Goal: Transaction & Acquisition: Purchase product/service

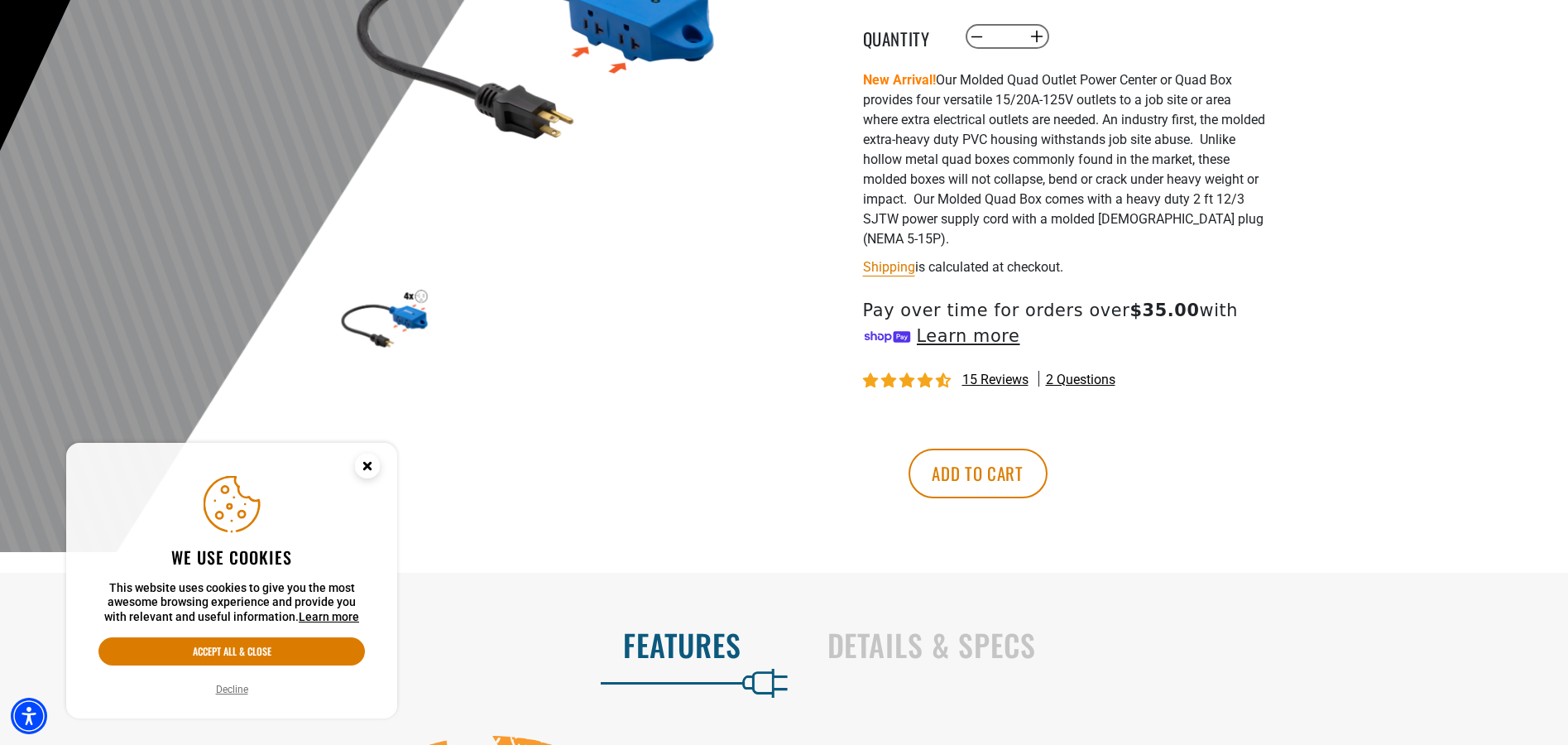
scroll to position [414, 0]
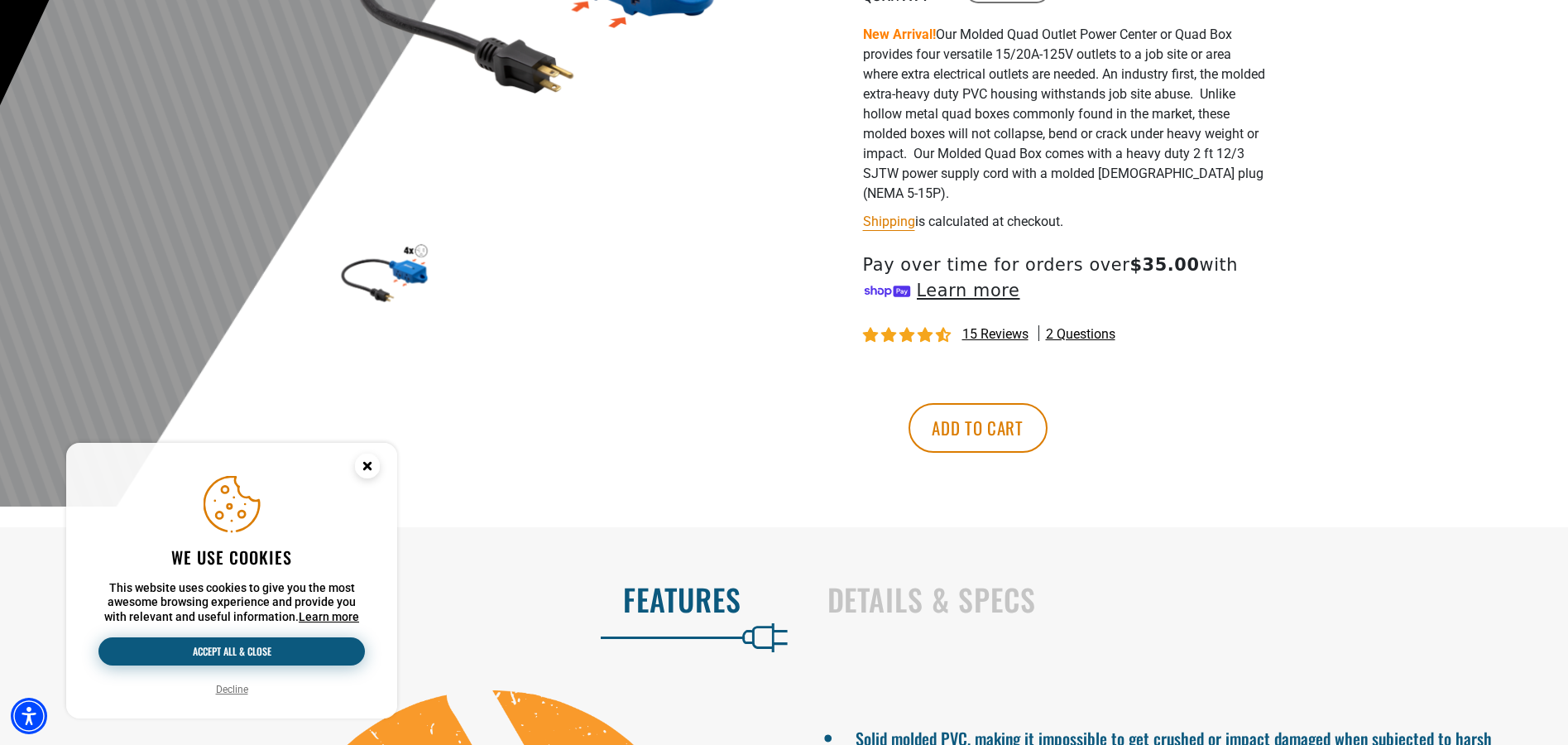
click at [251, 648] on button "Accept all & close" at bounding box center [231, 651] width 267 height 28
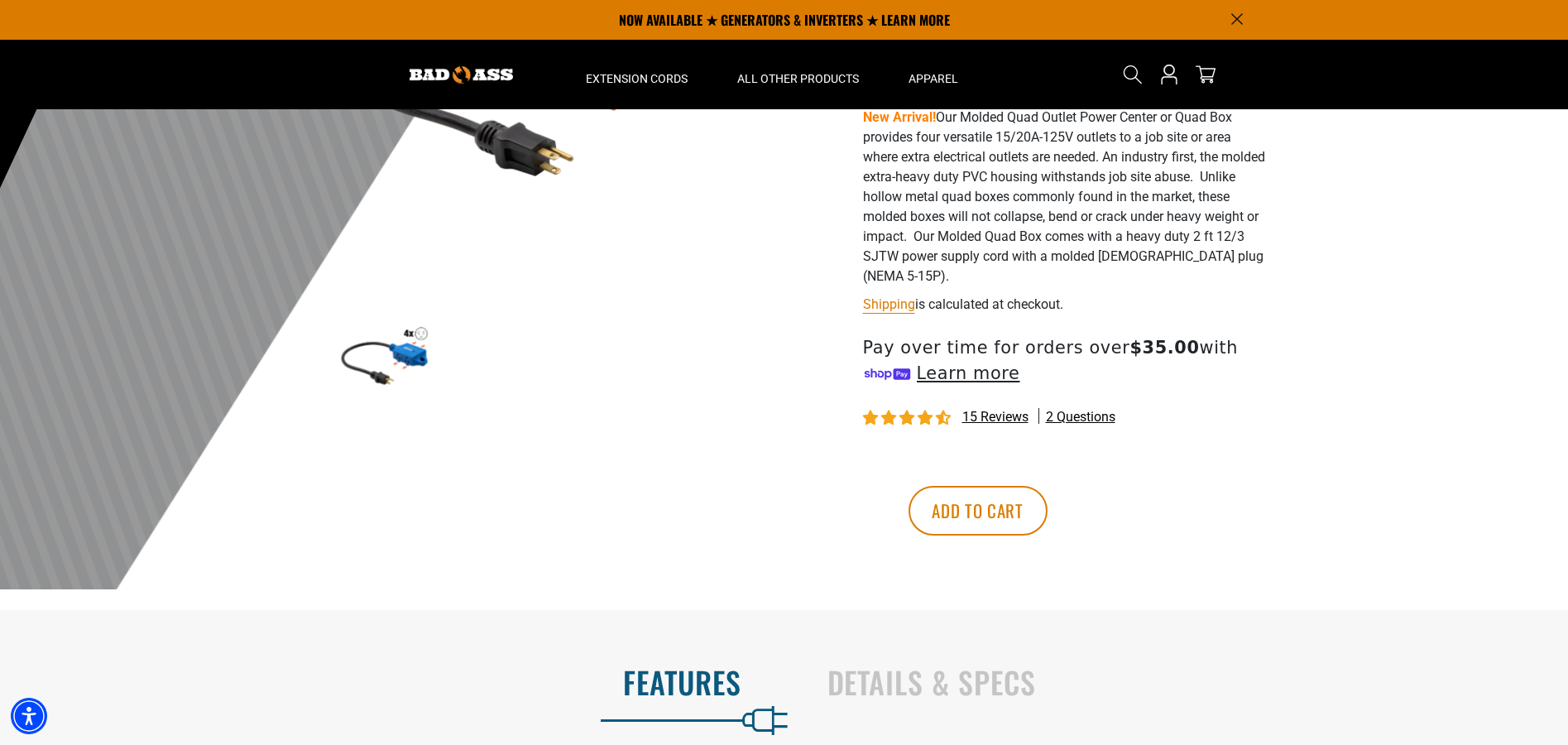
scroll to position [0, 0]
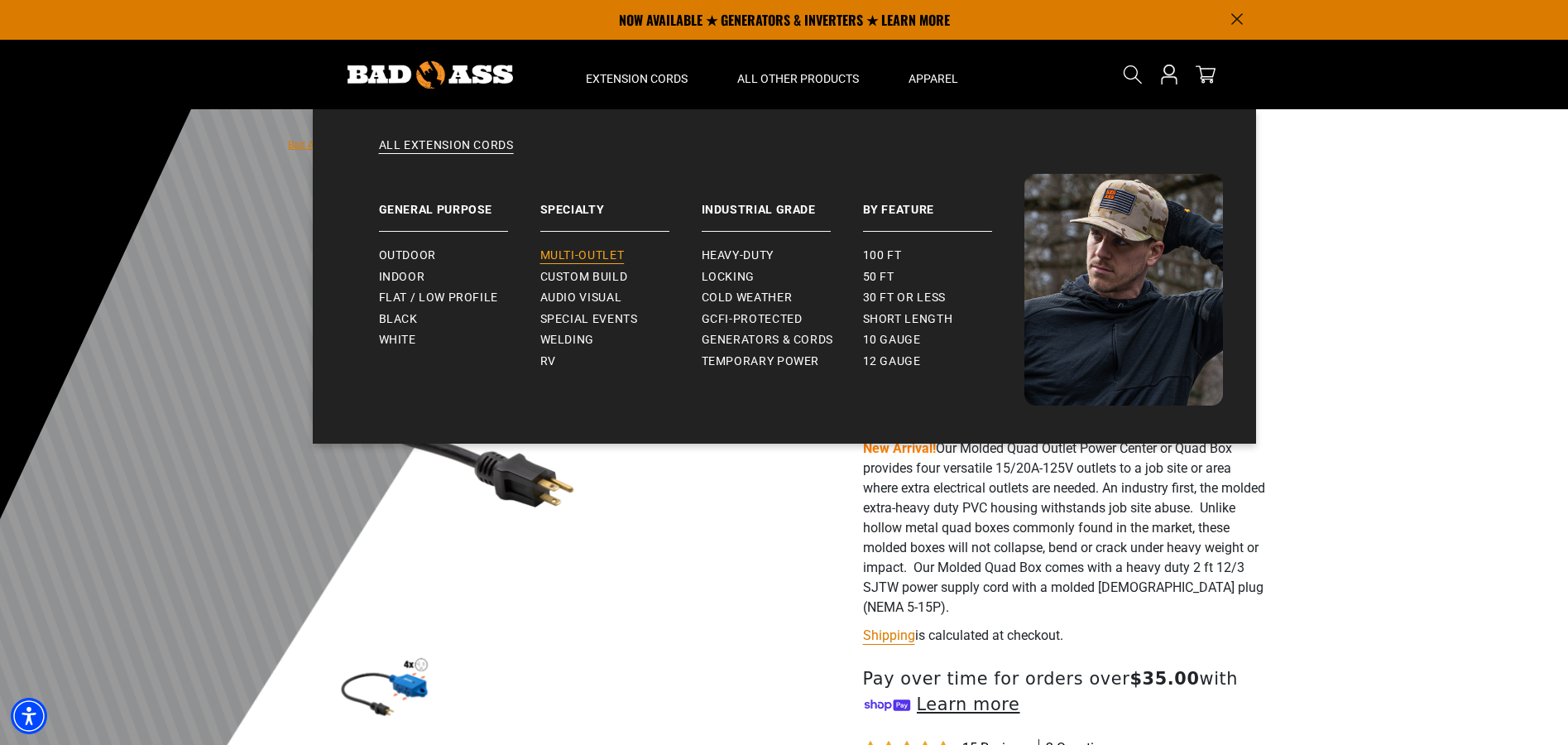
click at [584, 252] on span "Multi-Outlet" at bounding box center [582, 256] width 84 height 15
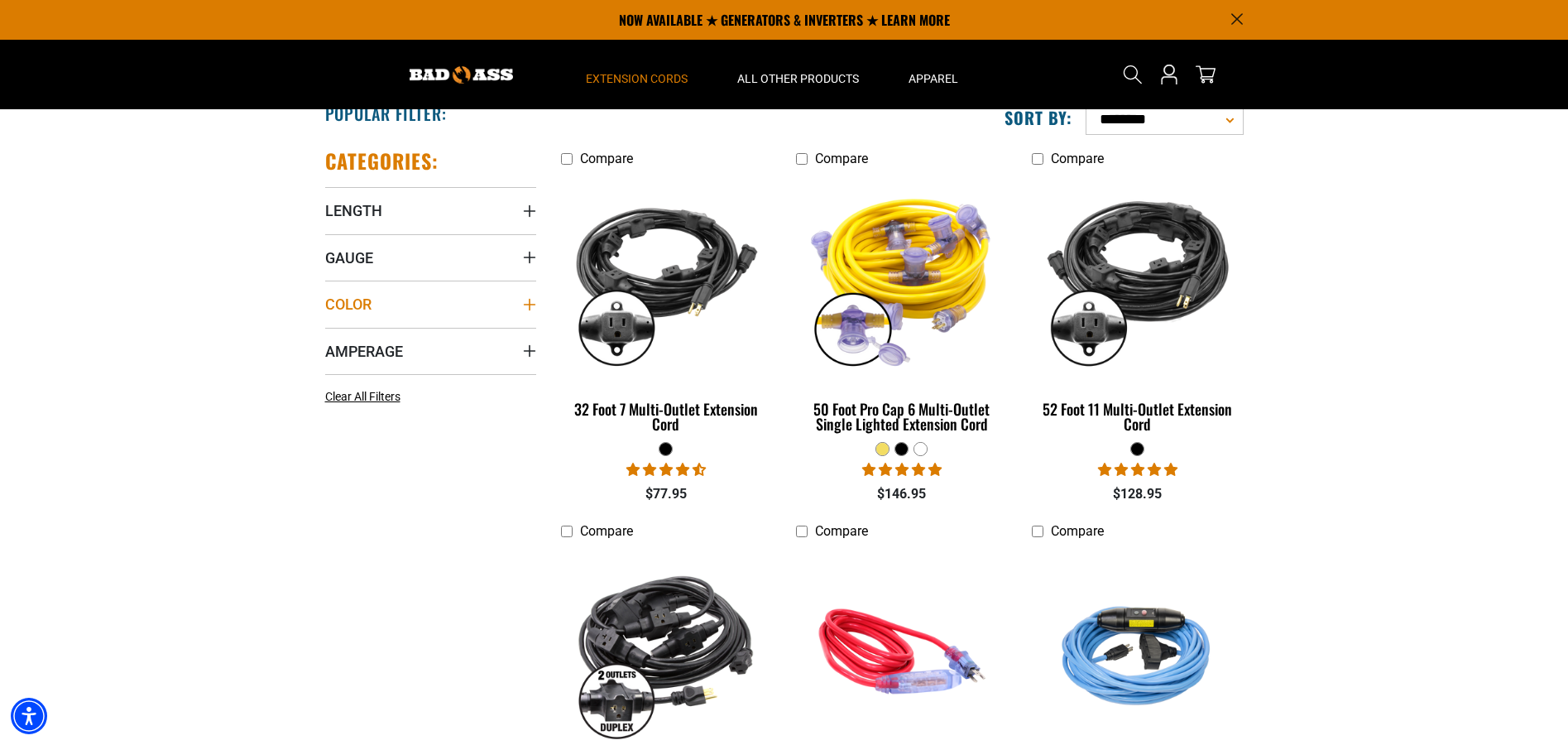
scroll to position [248, 0]
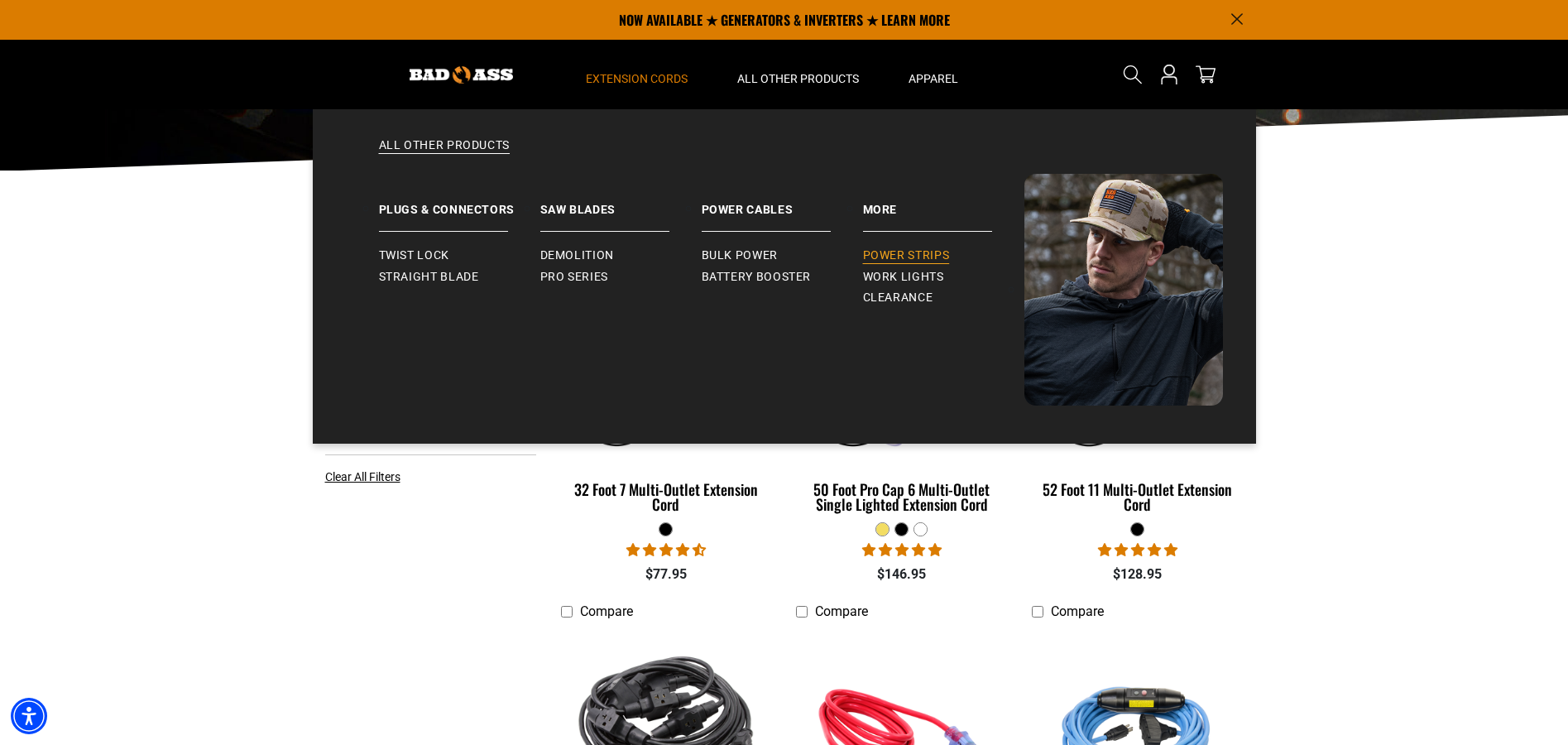
click at [911, 254] on span "Power Strips" at bounding box center [906, 256] width 87 height 15
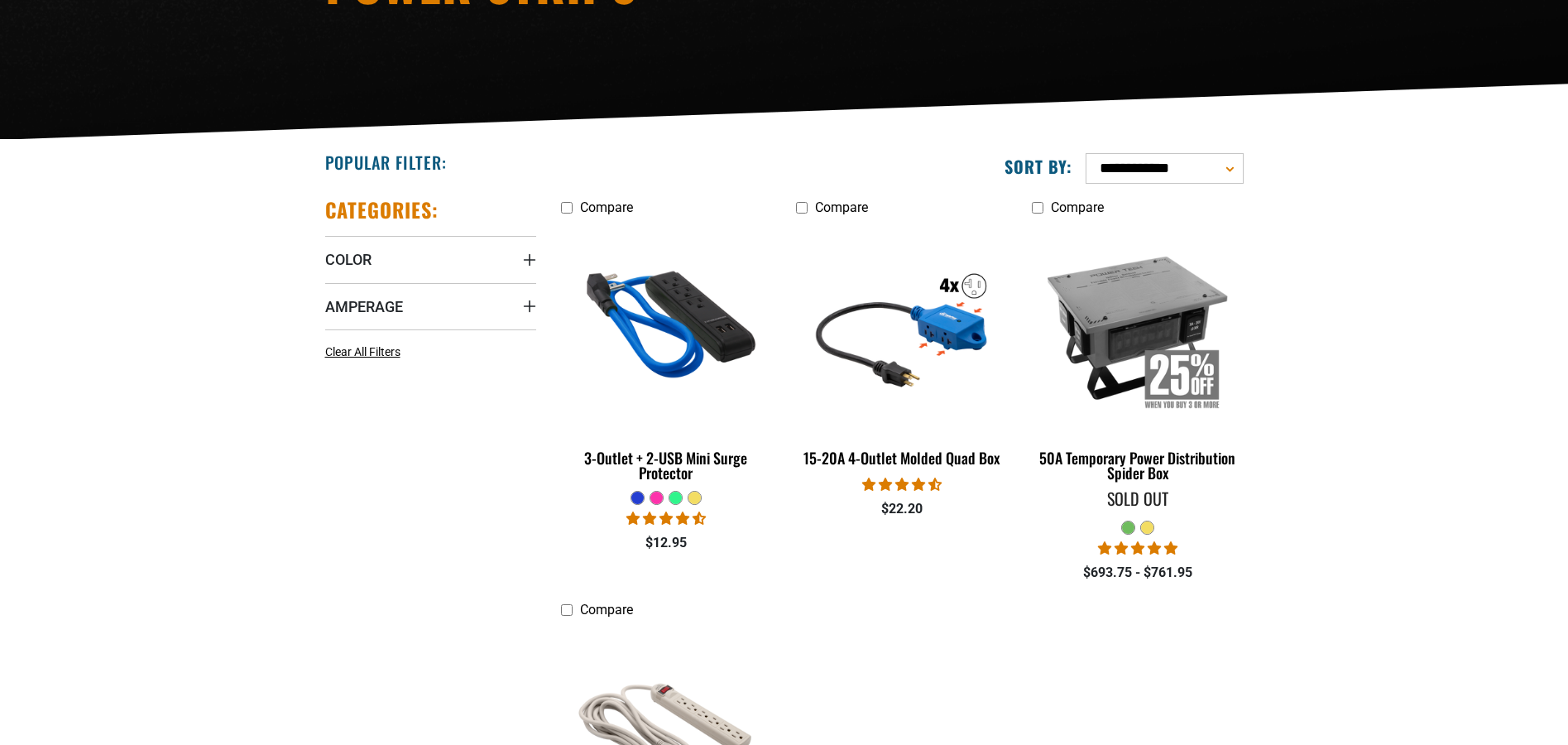
scroll to position [331, 0]
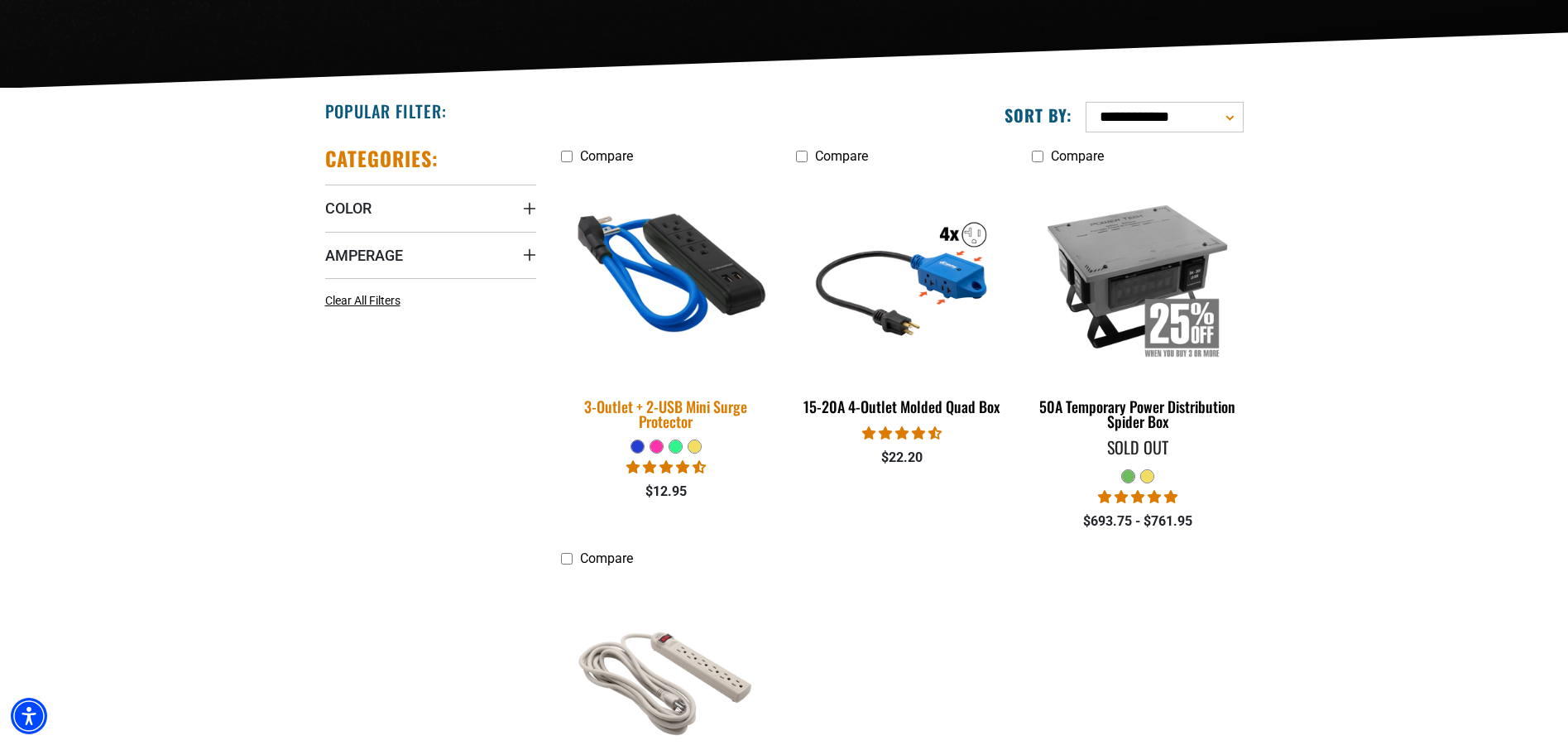
click at [707, 266] on img at bounding box center [666, 276] width 231 height 212
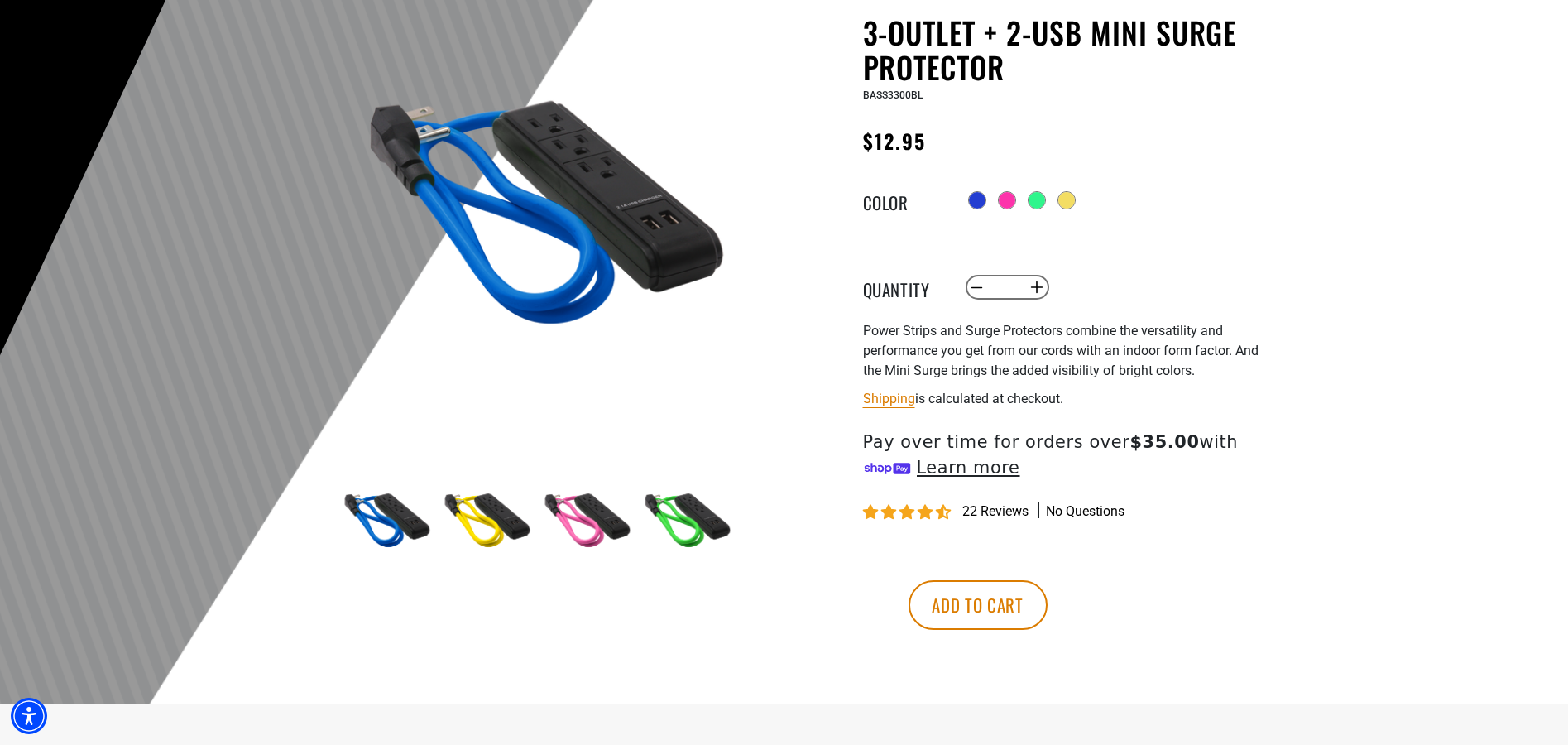
scroll to position [414, 0]
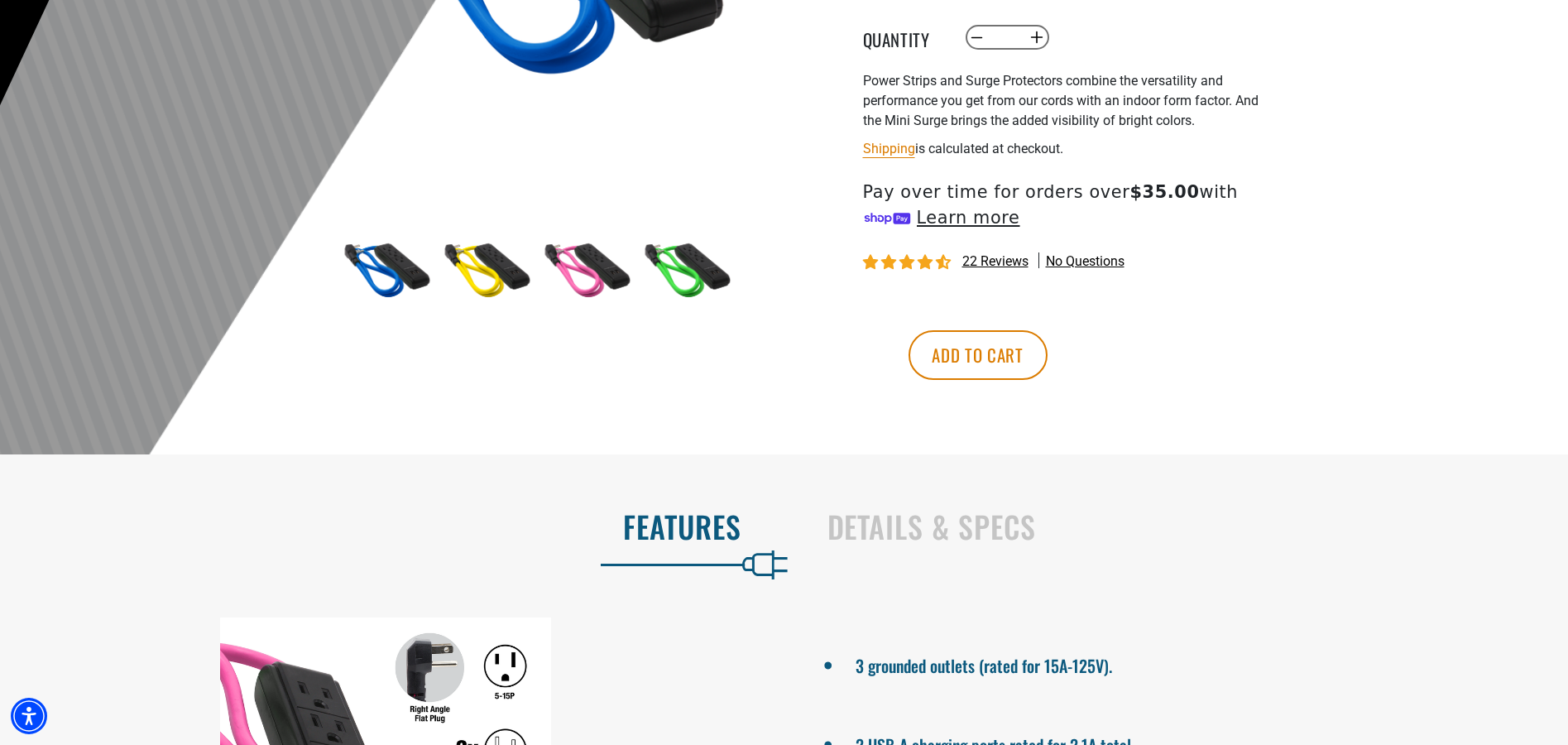
click at [867, 315] on shop-pay-wallet-button at bounding box center [865, 306] width 3 height 16
